Goal: Navigation & Orientation: Understand site structure

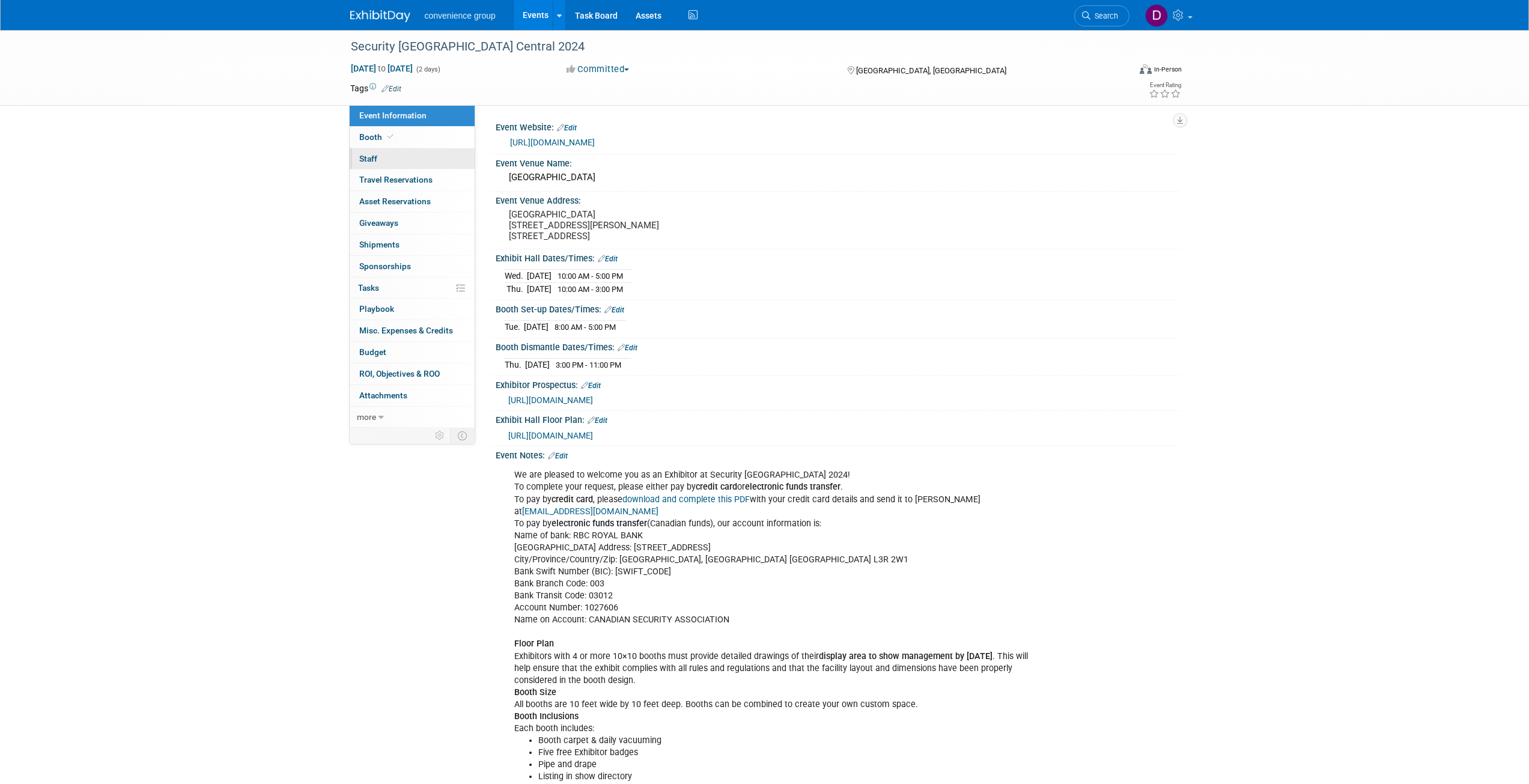
click at [357, 155] on link "0 Staff 0" at bounding box center [412, 159] width 125 height 21
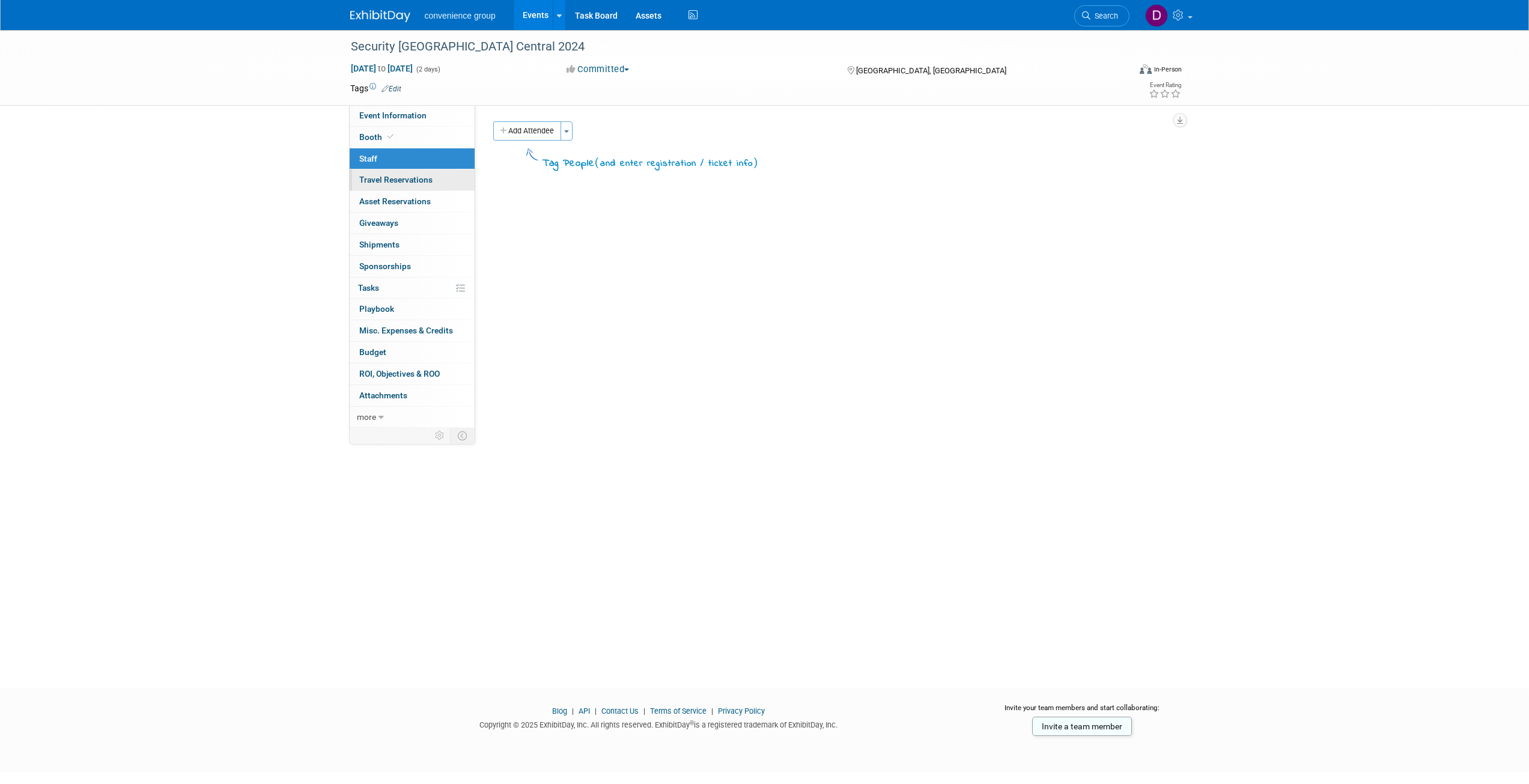
click at [370, 183] on span "Travel Reservations 0" at bounding box center [395, 180] width 73 height 10
click at [369, 197] on span "Asset Reservations 0" at bounding box center [395, 201] width 71 height 10
click at [368, 214] on link "0 Giveaways 0" at bounding box center [412, 223] width 125 height 21
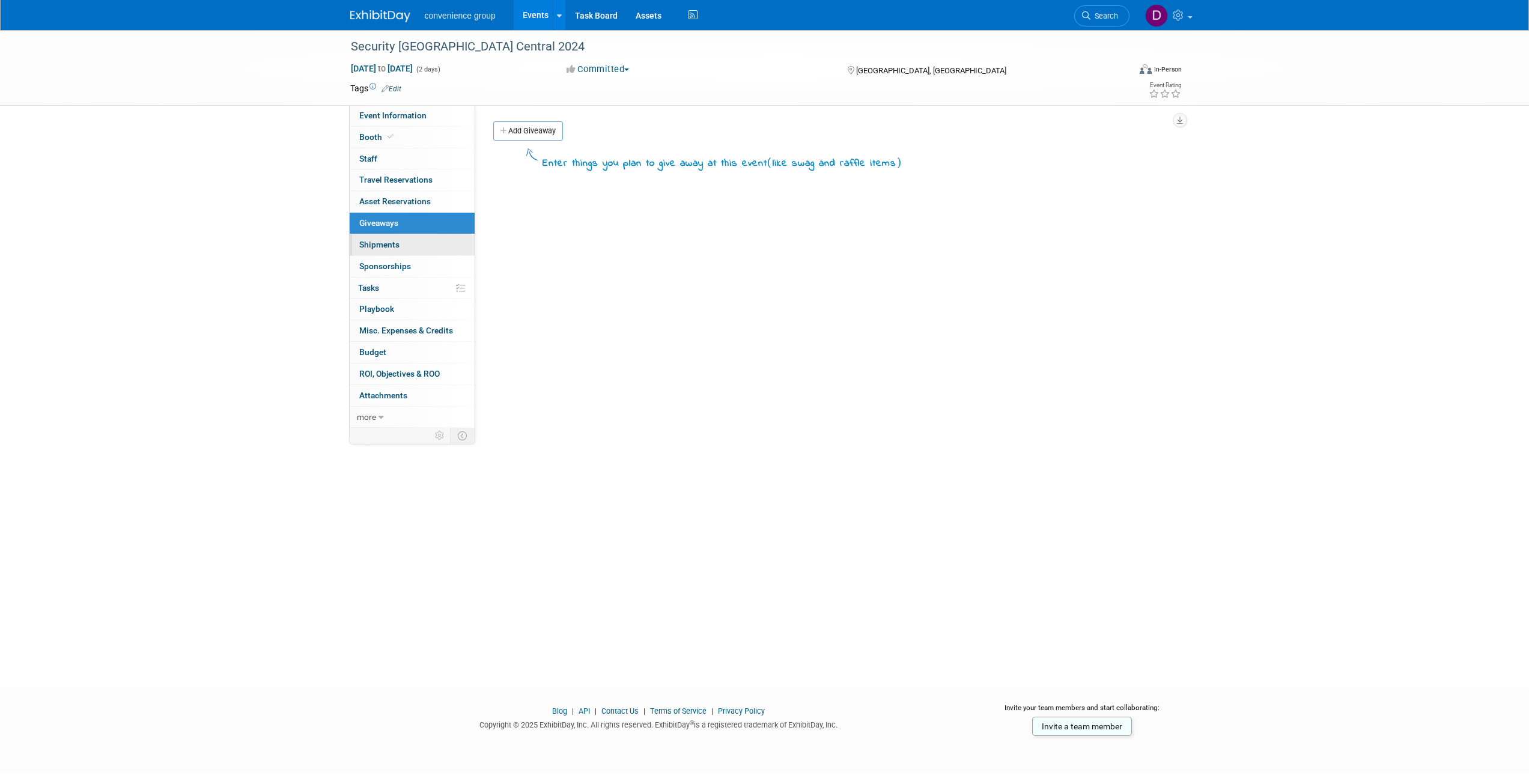
click at [368, 235] on link "0 Shipments 0" at bounding box center [412, 245] width 125 height 21
click at [368, 259] on link "0 Sponsorships 0" at bounding box center [412, 266] width 125 height 21
click at [366, 301] on link "0 Playbook 0" at bounding box center [412, 309] width 125 height 21
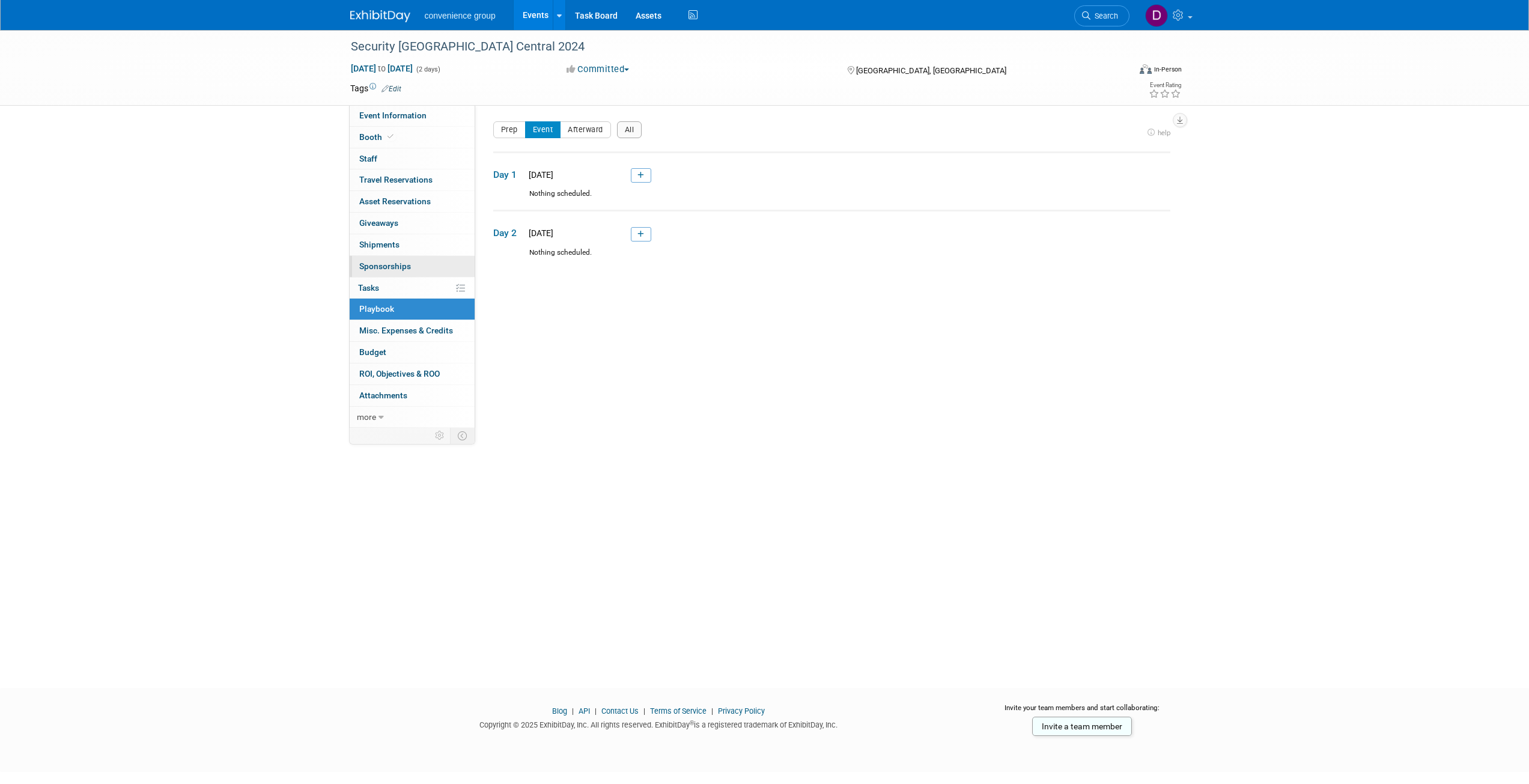
click at [374, 277] on link "0 Sponsorships 0" at bounding box center [412, 266] width 125 height 21
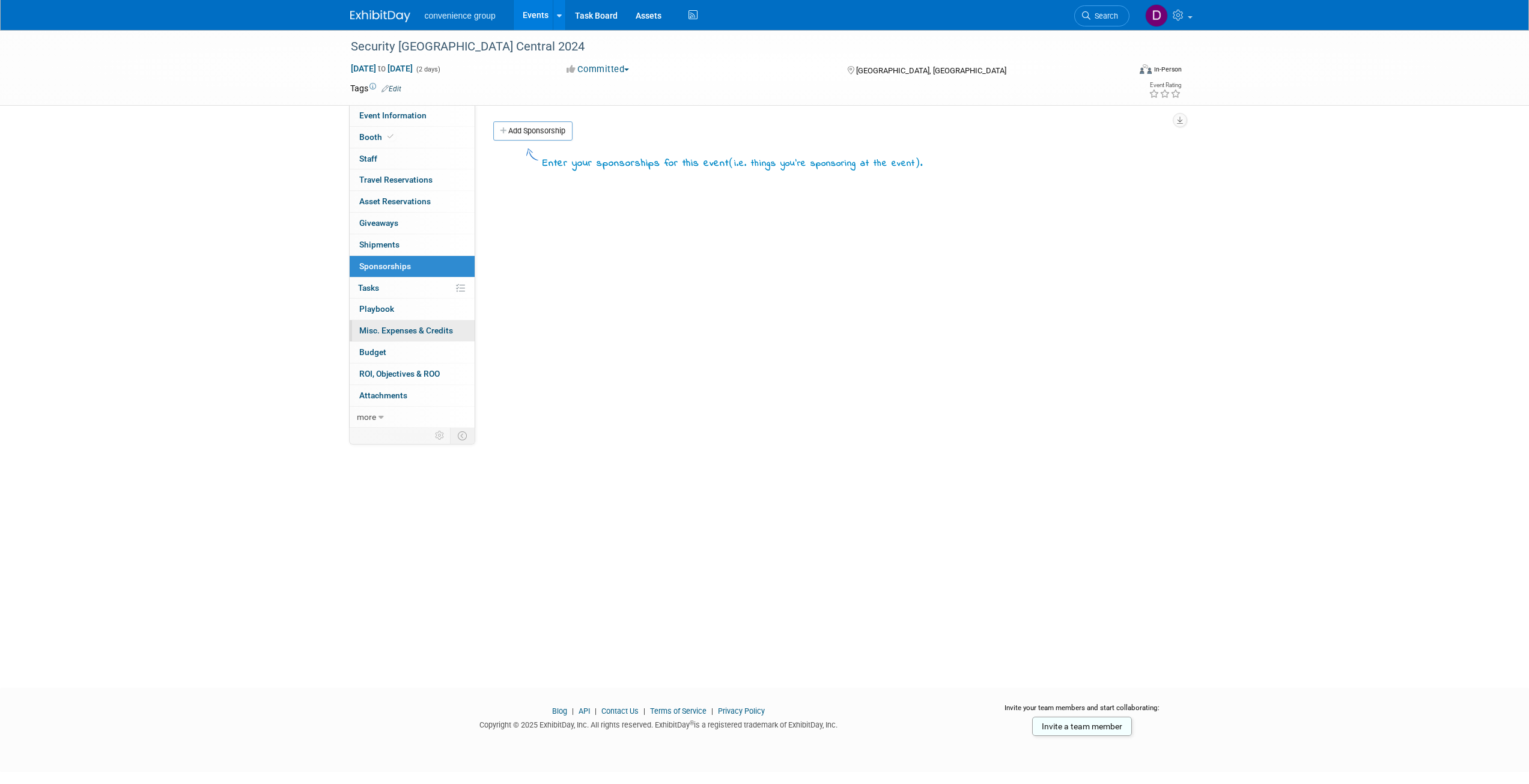
click at [374, 328] on span "Misc. Expenses & Credits 0" at bounding box center [406, 330] width 94 height 10
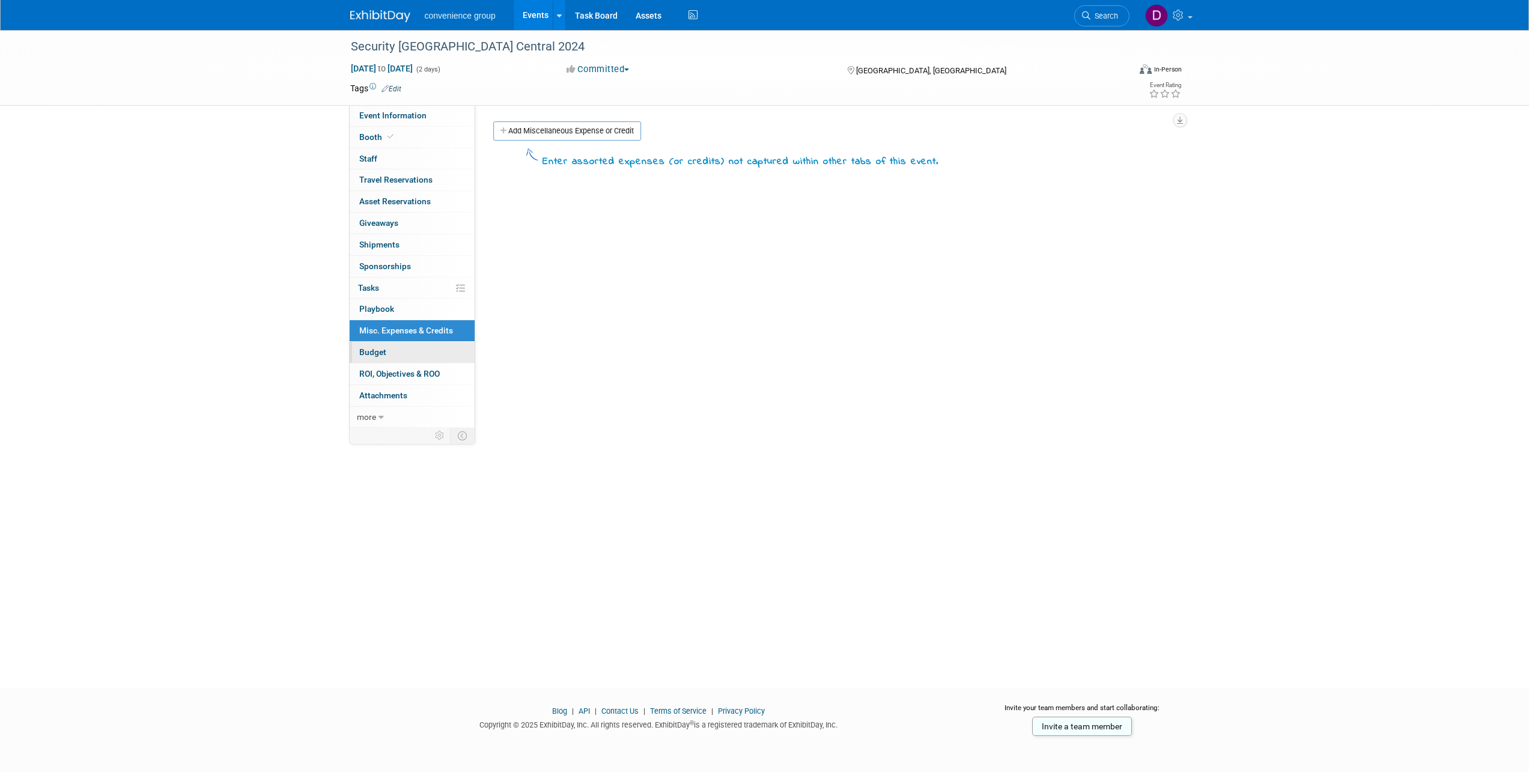
click at [373, 350] on span "Budget" at bounding box center [373, 352] width 27 height 10
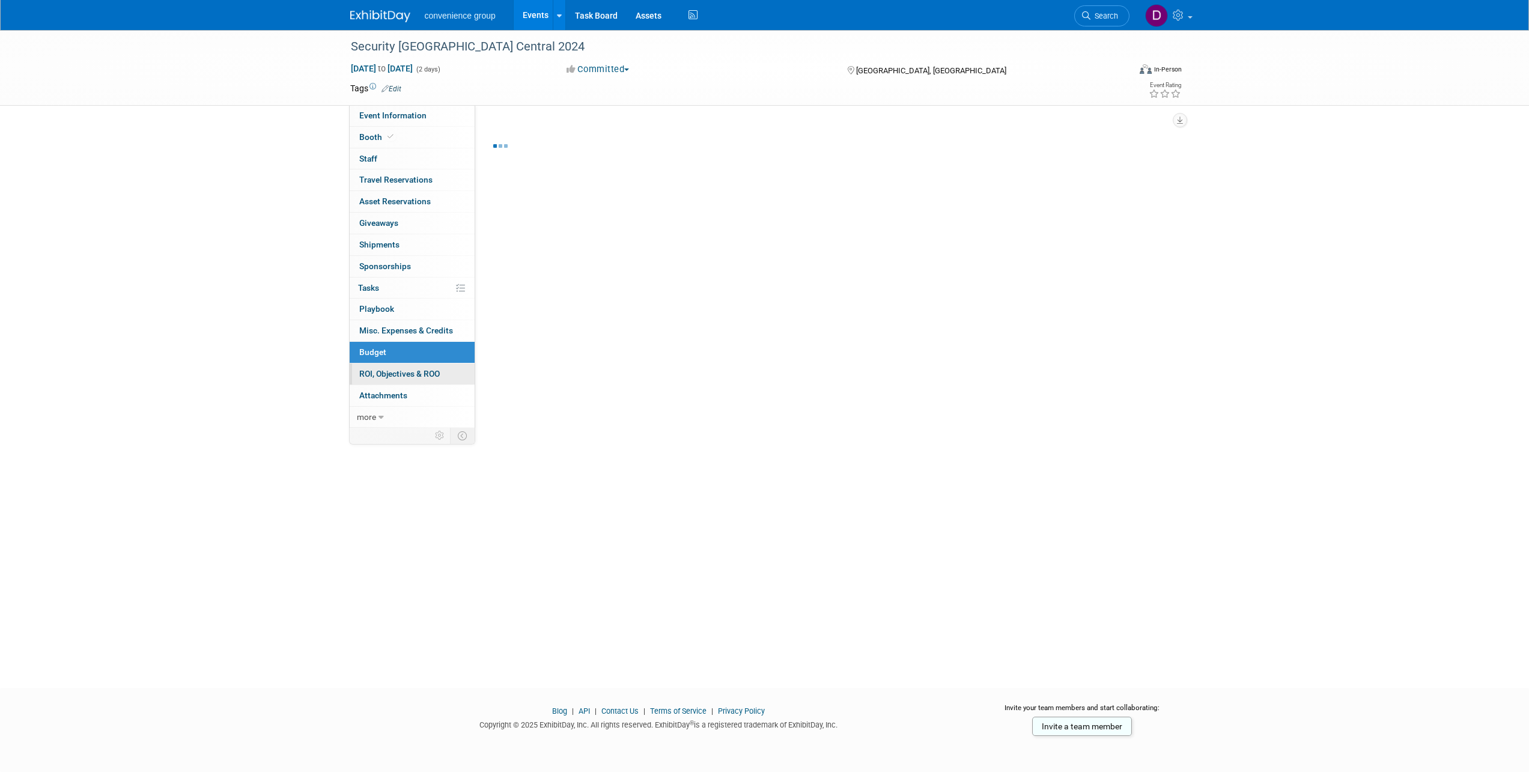
click at [366, 379] on link "0 ROI, Objectives & ROO 0" at bounding box center [412, 374] width 125 height 21
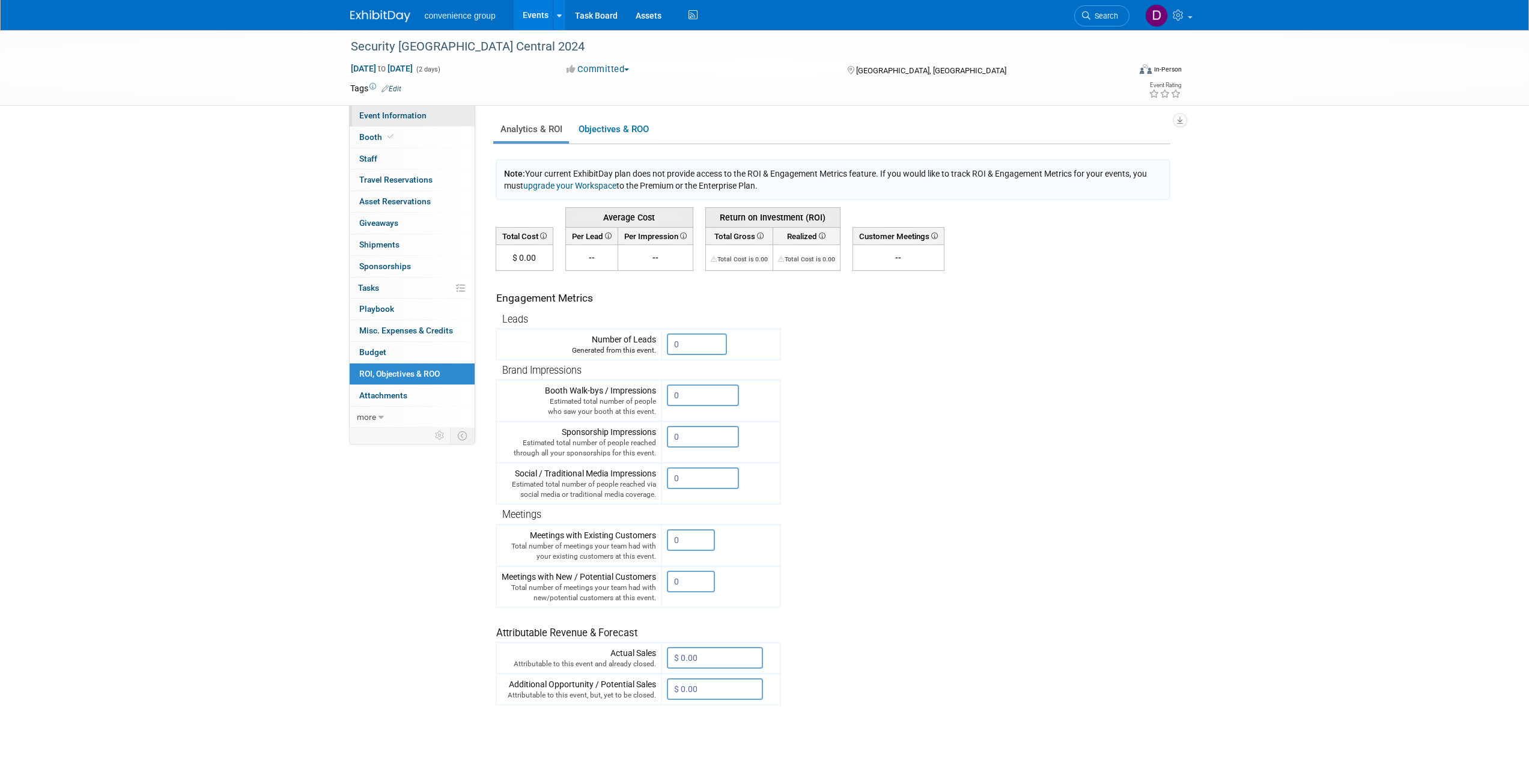
click at [395, 107] on link "Event Information" at bounding box center [412, 116] width 125 height 21
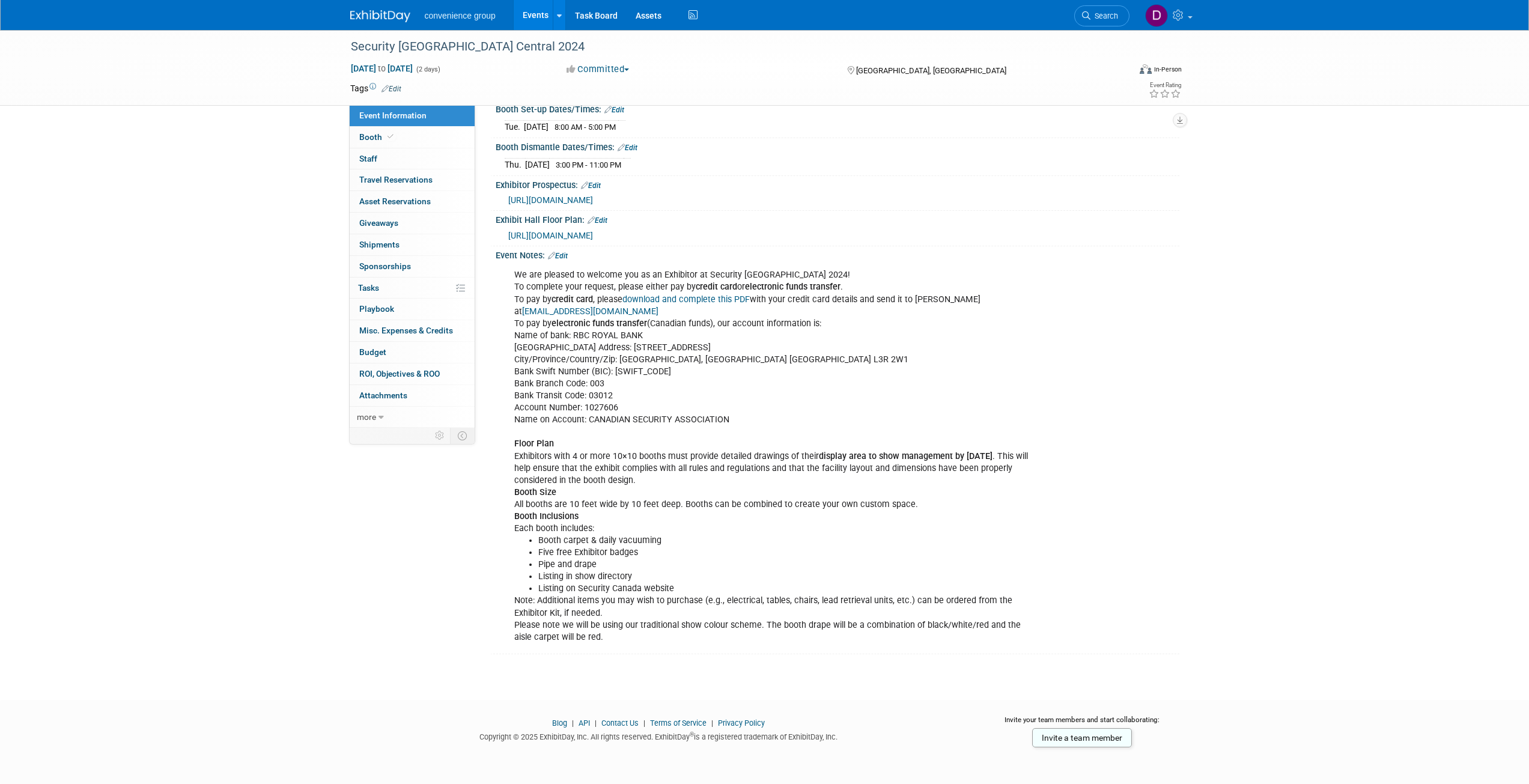
scroll to position [219, 0]
